Goal: Task Accomplishment & Management: Use online tool/utility

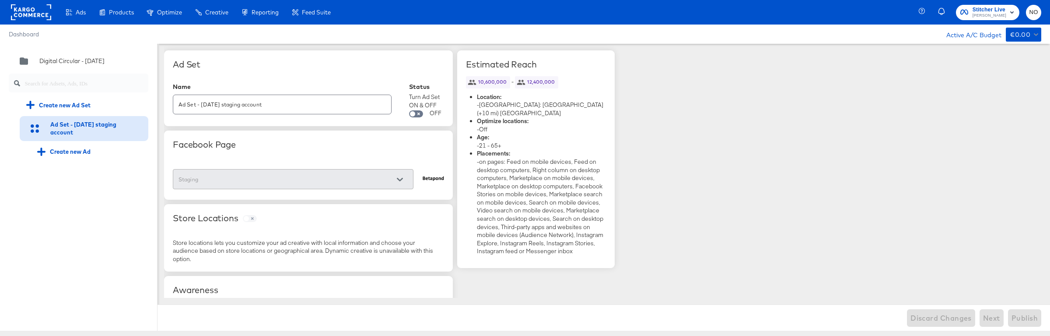
click at [353, 107] on input "Ad Set - 03 Sep staging account" at bounding box center [282, 100] width 218 height 19
type input "Ad Set - 03 Sep staging account"
click at [1019, 314] on span "Publish" at bounding box center [1025, 318] width 26 height 12
click at [290, 103] on input "Ad Set - 03 Sep staging account" at bounding box center [282, 100] width 218 height 19
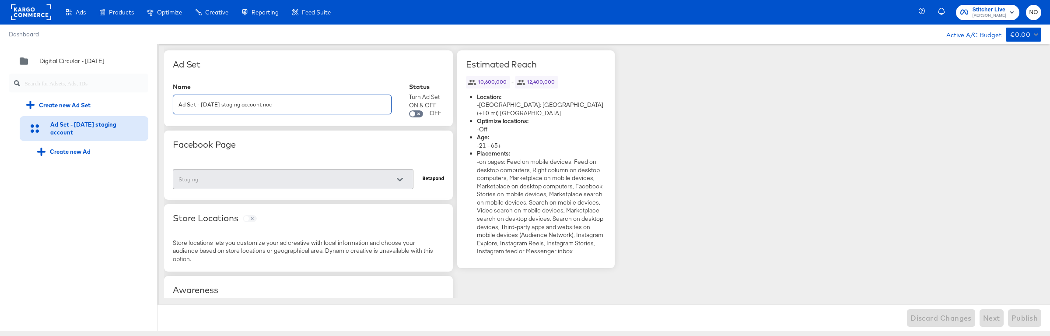
type input "Ad Set - [DATE] staging account noc"
click at [1020, 319] on span "Publish" at bounding box center [1025, 318] width 26 height 12
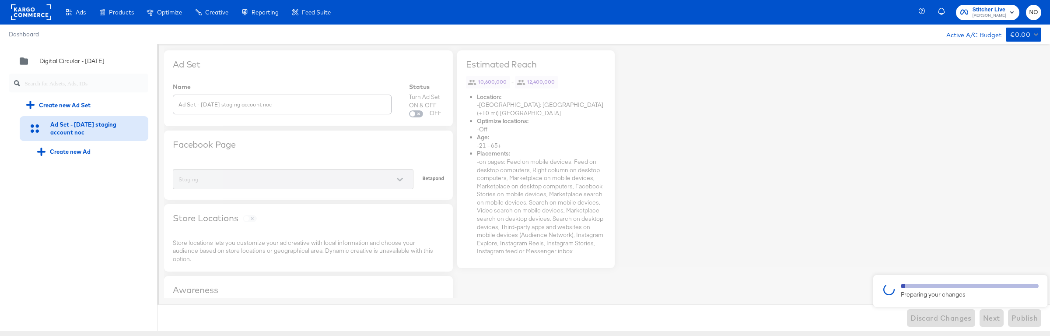
click at [28, 16] on rect at bounding box center [31, 12] width 40 height 16
click at [27, 12] on rect at bounding box center [31, 12] width 40 height 16
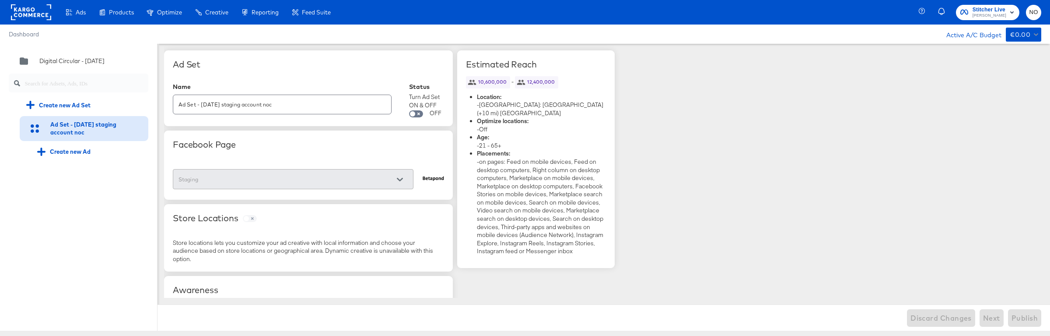
click at [341, 112] on div "Ad Set - [DATE] staging account noc" at bounding box center [282, 105] width 219 height 20
type input "Ad Set - [DATE] staging account"
click at [1017, 315] on span "Publish" at bounding box center [1025, 318] width 26 height 12
click at [300, 105] on input "Ad Set - [DATE] staging account" at bounding box center [282, 100] width 218 height 19
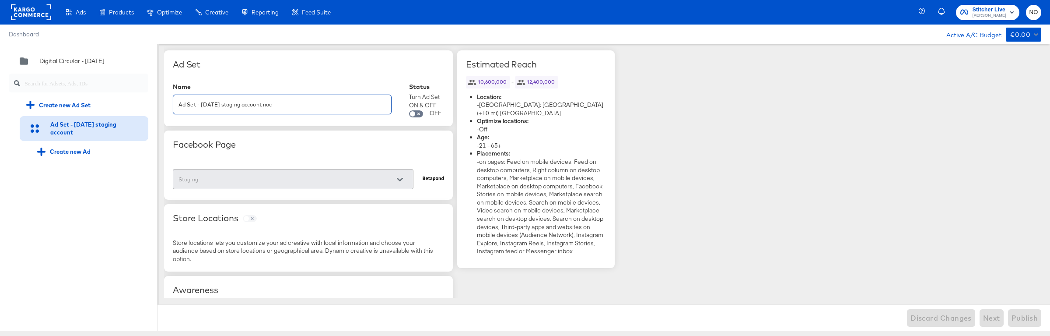
type input "Ad Set - [DATE] staging account noc"
click at [360, 143] on div "Facebook Page" at bounding box center [308, 144] width 271 height 11
click at [1032, 316] on span "Publish" at bounding box center [1025, 318] width 26 height 12
